Goal: Navigation & Orientation: Go to known website

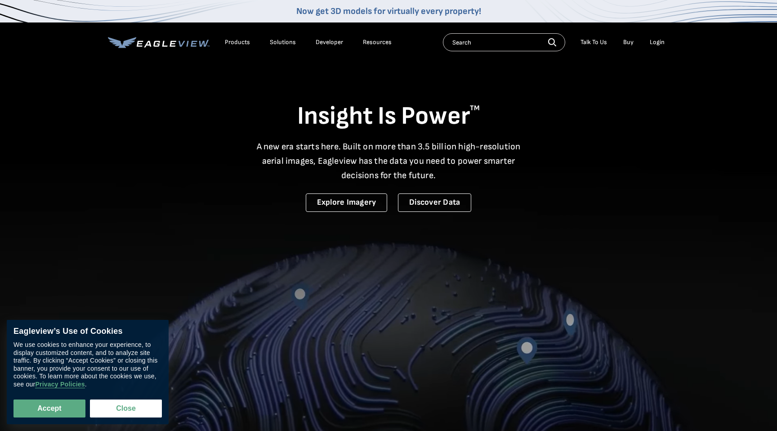
click at [655, 42] on div "Login" at bounding box center [657, 42] width 15 height 8
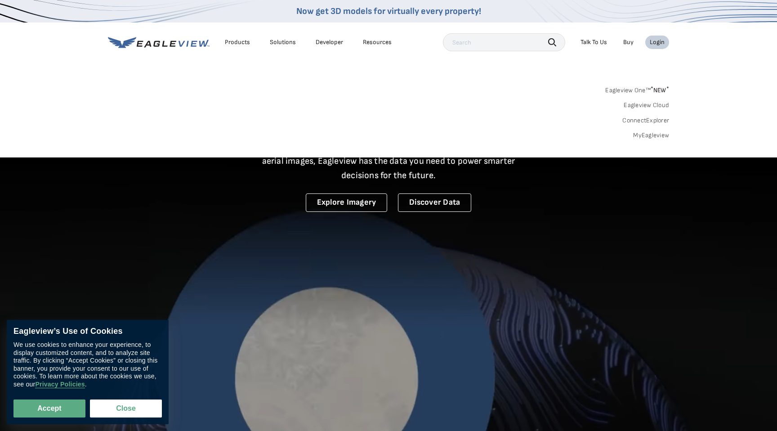
click at [645, 90] on link "Eagleview One™ * NEW *" at bounding box center [638, 89] width 64 height 10
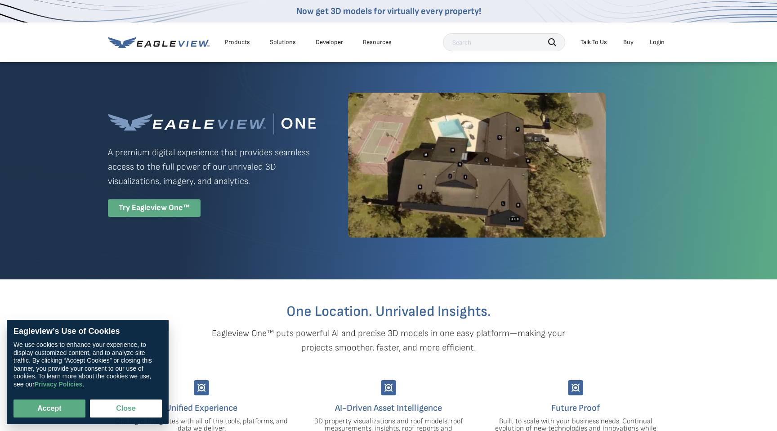
click at [173, 209] on div "Try Eagleview One™" at bounding box center [154, 208] width 93 height 18
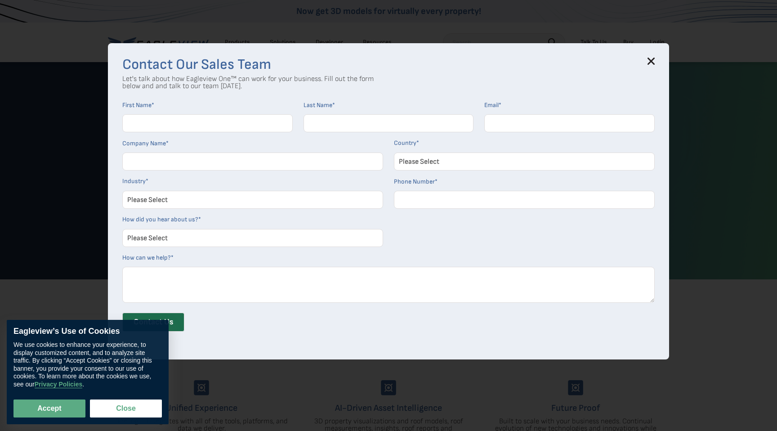
click at [658, 57] on div "Contact Our Sales Team Let's talk about how Eagleview One™ can work for your bu…" at bounding box center [388, 201] width 561 height 316
click at [651, 62] on icon at bounding box center [652, 61] width 6 height 6
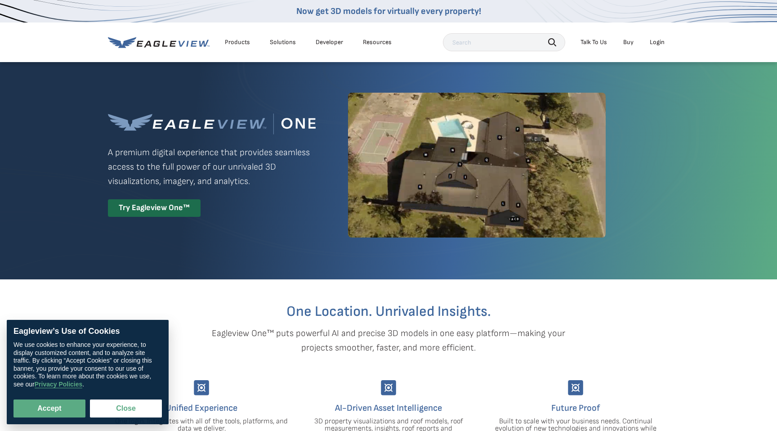
click at [660, 44] on div "Login" at bounding box center [657, 42] width 15 height 8
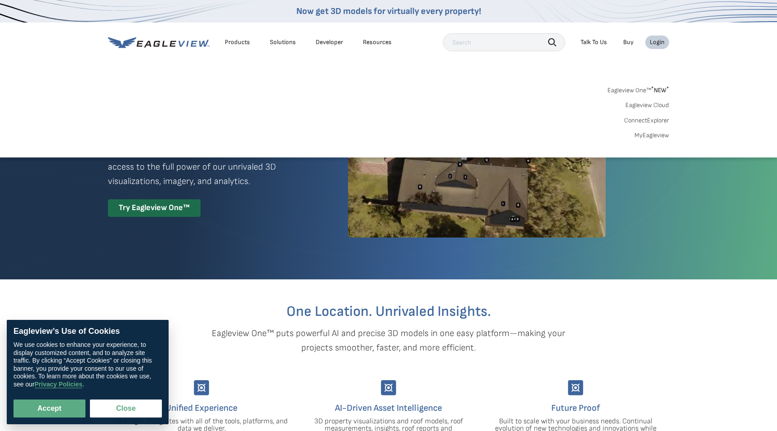
click at [648, 134] on link "MyEagleview" at bounding box center [652, 135] width 35 height 8
